Goal: Check status: Check status

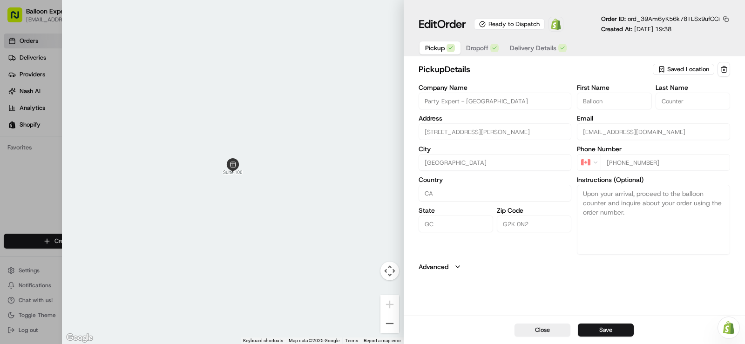
click at [31, 177] on div at bounding box center [372, 172] width 745 height 344
type input "+1"
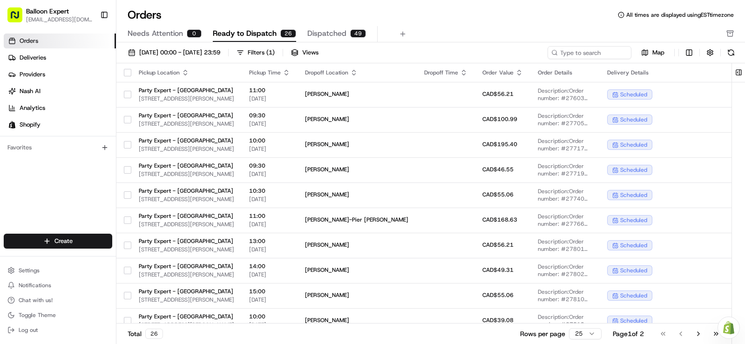
click at [61, 41] on link "Orders" at bounding box center [60, 41] width 112 height 15
